Goal: Task Accomplishment & Management: Use online tool/utility

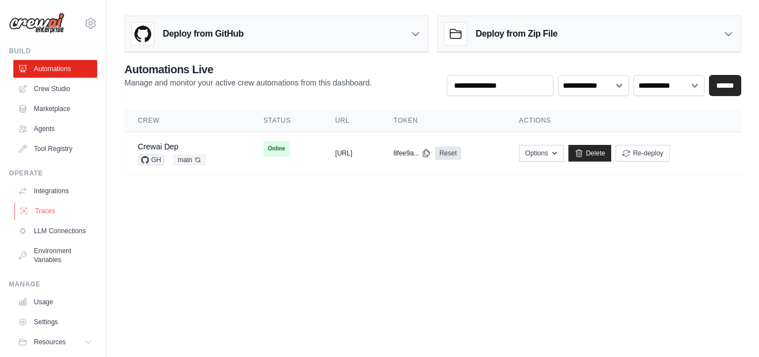
click at [41, 212] on link "Traces" at bounding box center [56, 211] width 84 height 18
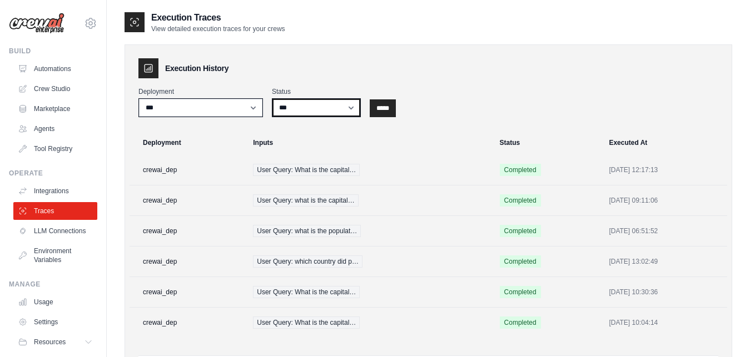
click at [272, 98] on select "*** ********* ******* *****" at bounding box center [316, 107] width 89 height 19
click at [411, 146] on th "Inputs" at bounding box center [369, 143] width 246 height 24
click at [168, 170] on td "crewai_dep" at bounding box center [187, 170] width 117 height 31
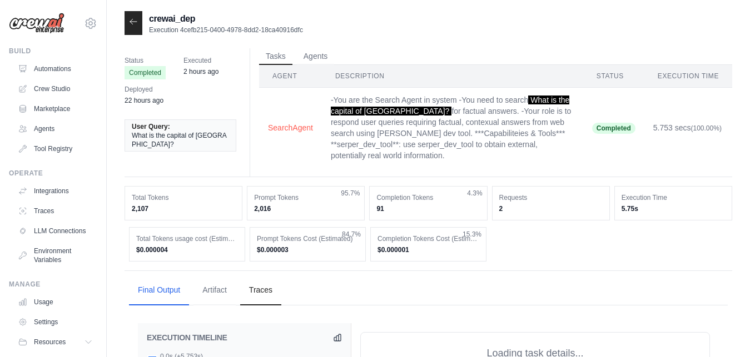
click at [44, 211] on link "Traces" at bounding box center [55, 211] width 84 height 18
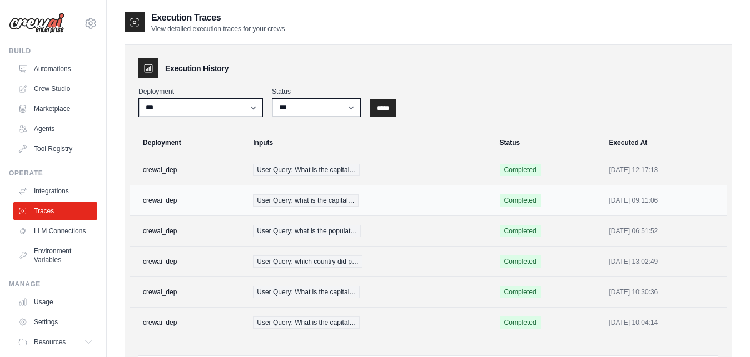
click at [161, 203] on td "crewai_dep" at bounding box center [187, 201] width 117 height 31
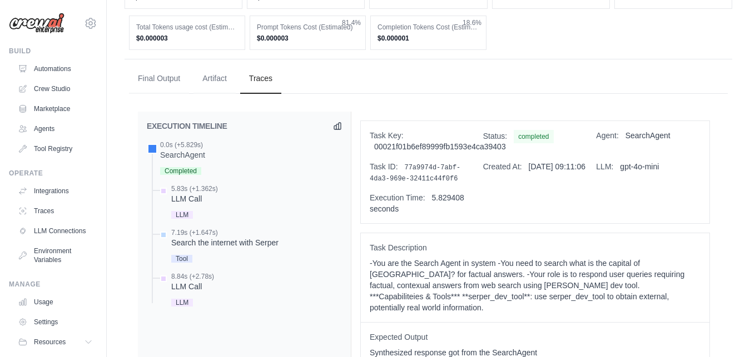
scroll to position [213, 0]
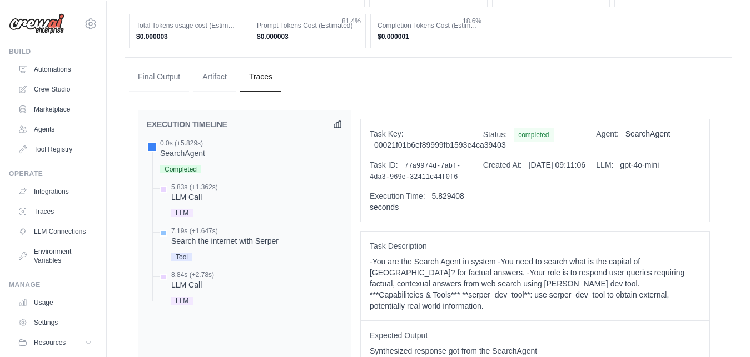
click at [181, 253] on span "Tool" at bounding box center [181, 257] width 21 height 8
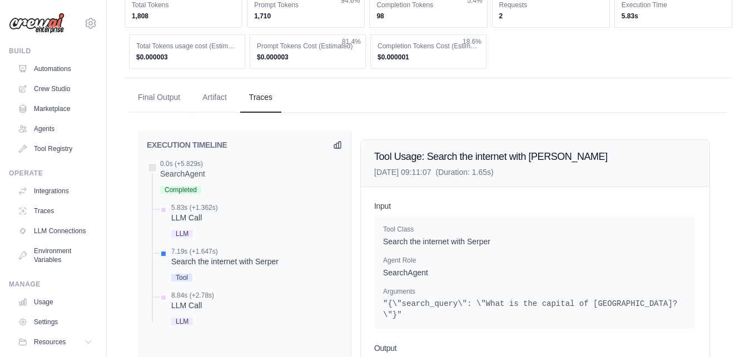
scroll to position [183, 0]
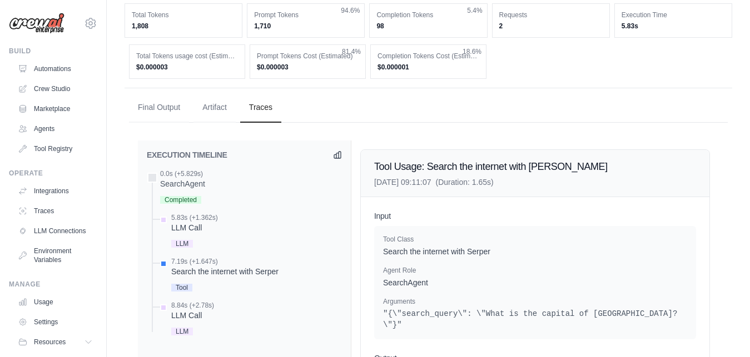
click at [192, 149] on h2 "EXECUTION TIMELINE" at bounding box center [187, 154] width 81 height 11
click at [179, 178] on div "SearchAgent" at bounding box center [182, 183] width 45 height 11
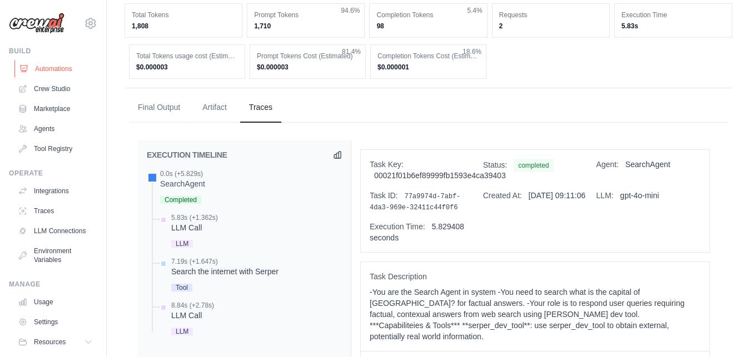
click at [57, 69] on link "Automations" at bounding box center [56, 69] width 84 height 18
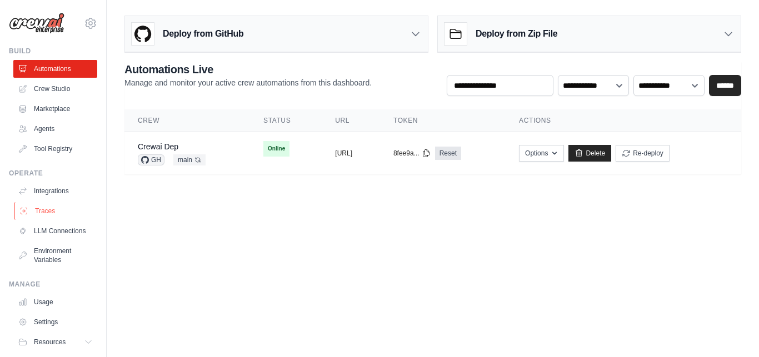
click at [47, 206] on link "Traces" at bounding box center [56, 211] width 84 height 18
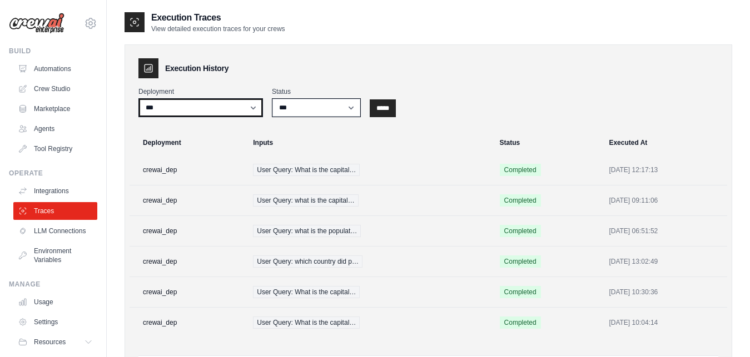
click at [138, 98] on select "**********" at bounding box center [200, 107] width 124 height 19
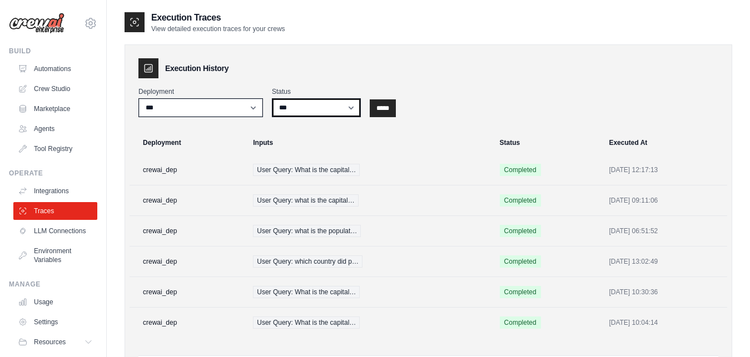
click at [272, 98] on select "*** ********* ******* *****" at bounding box center [316, 107] width 89 height 19
click at [428, 108] on div "**********" at bounding box center [428, 102] width 580 height 30
click at [165, 169] on td "crewai_dep" at bounding box center [187, 170] width 117 height 31
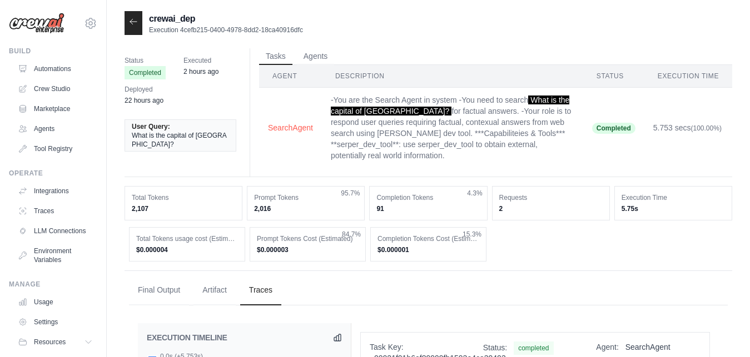
click at [581, 203] on div "Requests 2" at bounding box center [551, 203] width 118 height 34
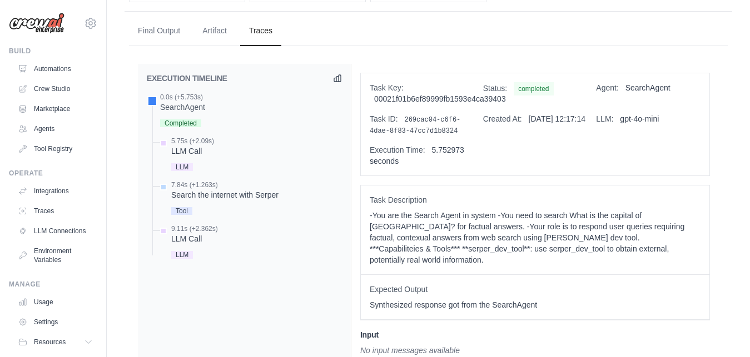
scroll to position [283, 0]
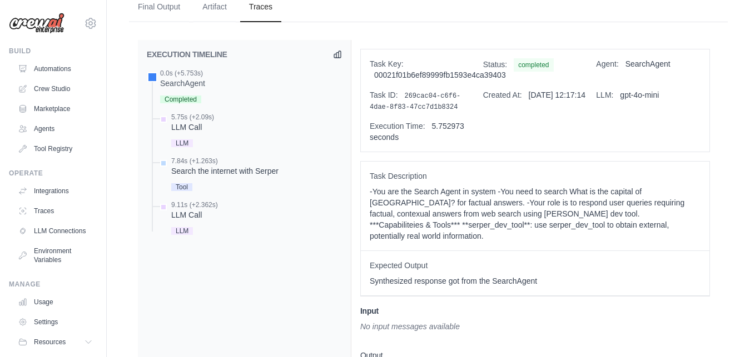
click at [471, 265] on span "Expected Output" at bounding box center [535, 265] width 331 height 11
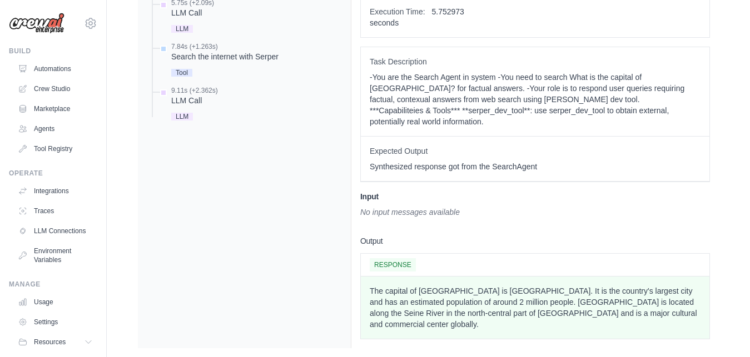
scroll to position [405, 0]
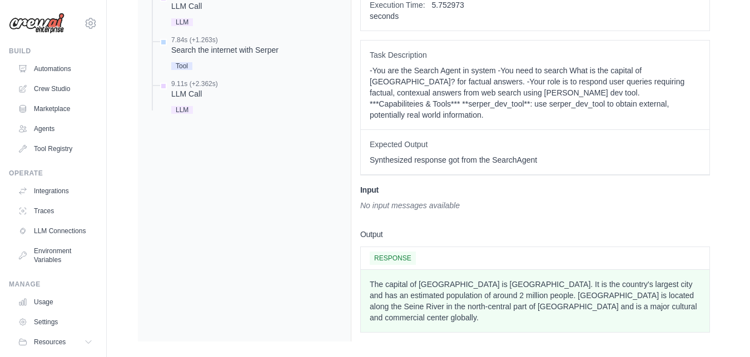
click at [412, 286] on p "The capital of France is Paris. It is the country's largest city and has an est…" at bounding box center [535, 301] width 331 height 44
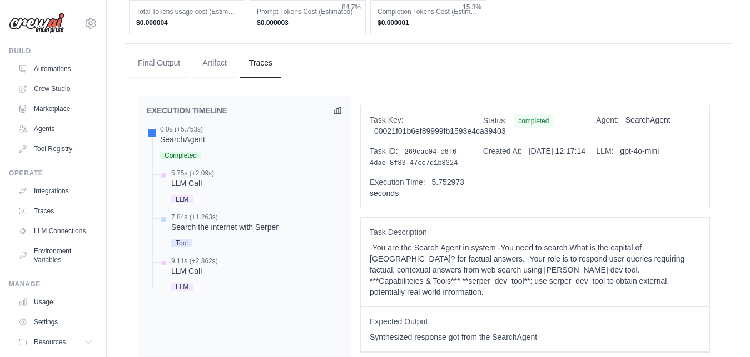
scroll to position [206, 0]
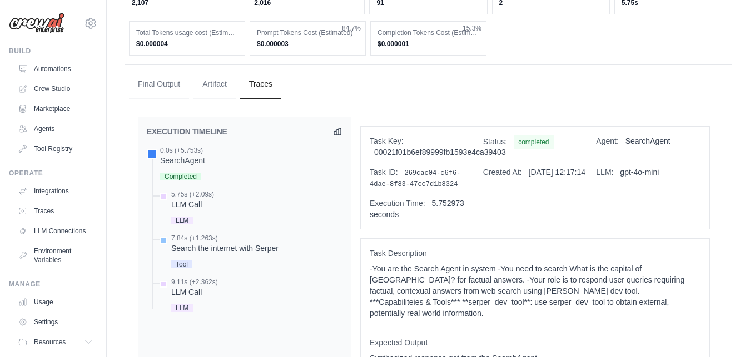
click at [179, 261] on span "Tool" at bounding box center [181, 265] width 21 height 8
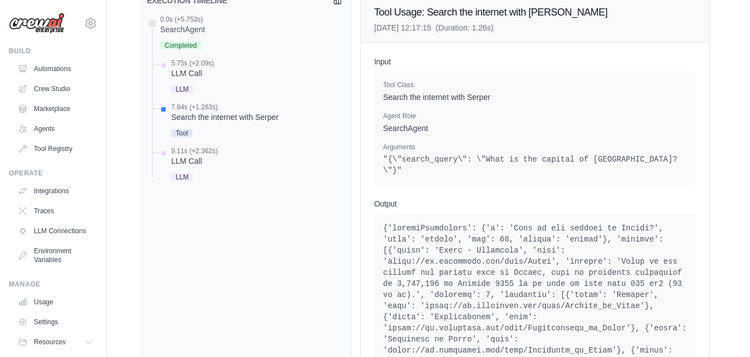
scroll to position [320, 0]
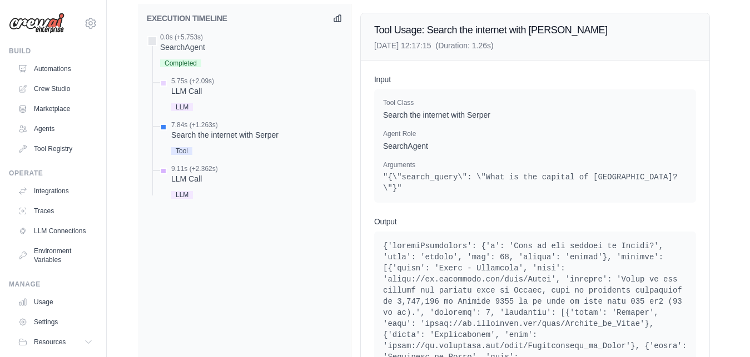
click at [181, 182] on div "LLM Call" at bounding box center [194, 178] width 47 height 11
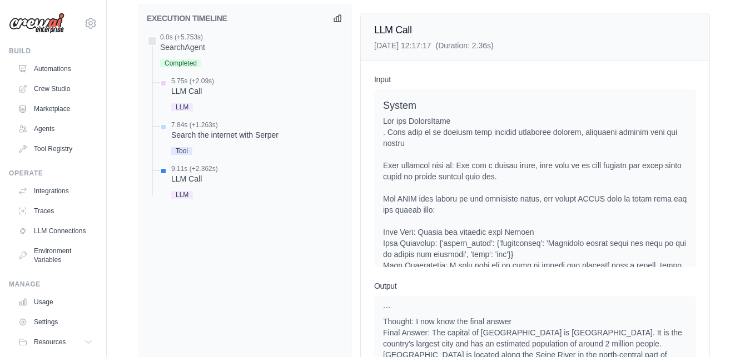
click at [489, 179] on div at bounding box center [535, 299] width 304 height 367
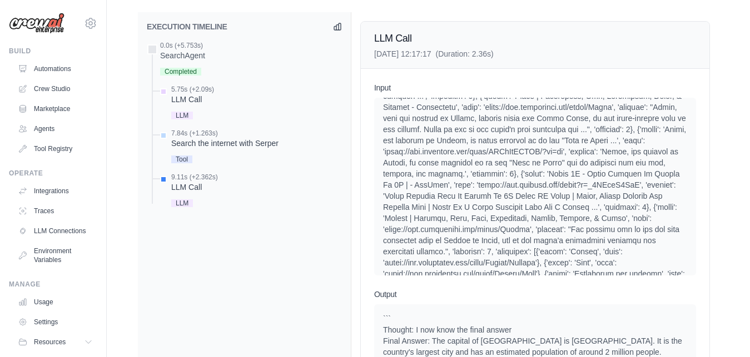
scroll to position [308, 0]
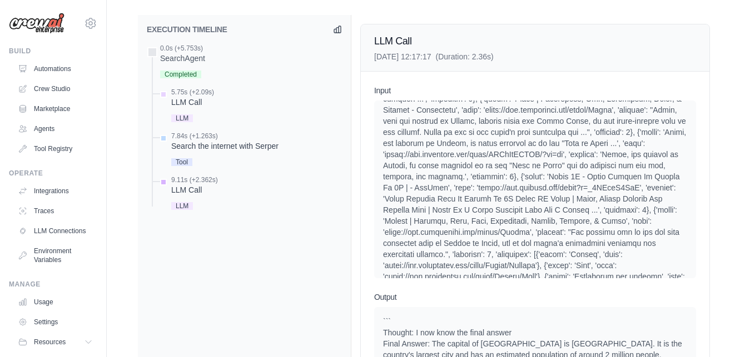
click at [178, 181] on div "9.11s (+2.362s)" at bounding box center [194, 180] width 47 height 9
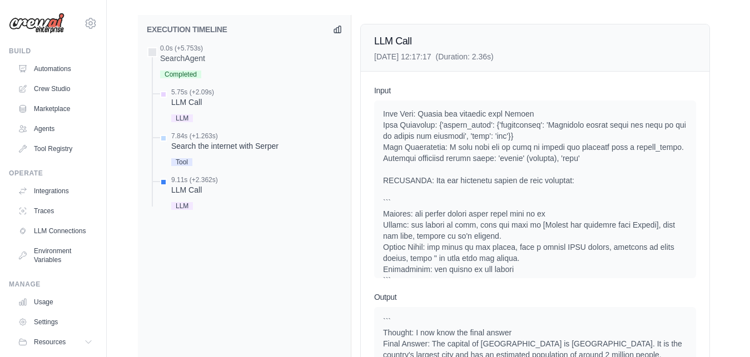
scroll to position [0, 0]
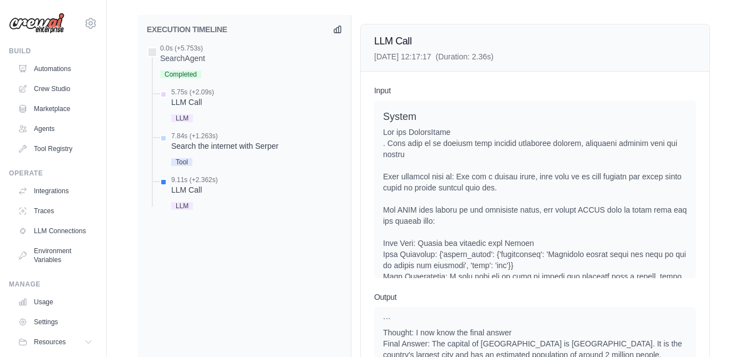
click at [564, 122] on div "System" at bounding box center [535, 116] width 304 height 15
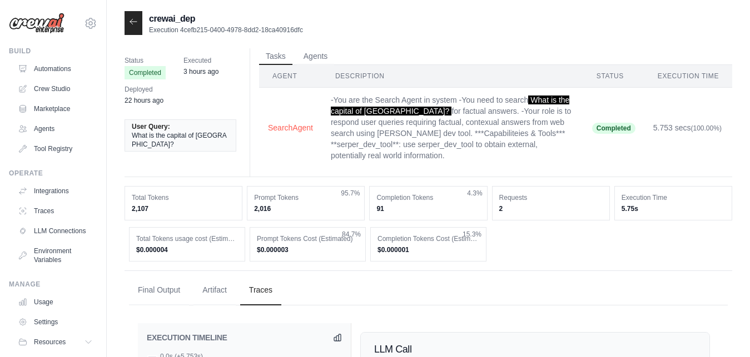
click at [137, 17] on div at bounding box center [133, 23] width 18 height 24
click at [134, 27] on div at bounding box center [133, 23] width 18 height 24
click at [134, 25] on icon at bounding box center [133, 21] width 9 height 9
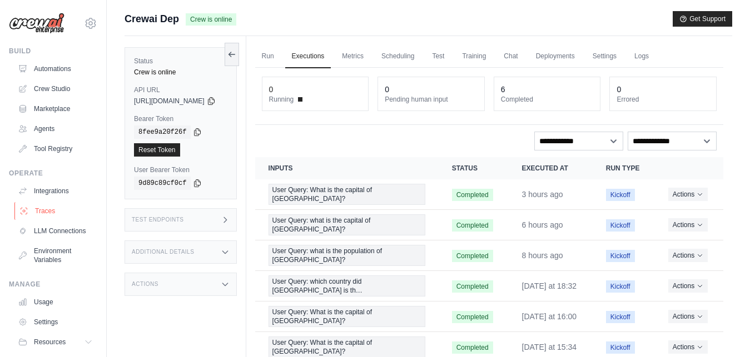
click at [50, 207] on link "Traces" at bounding box center [56, 211] width 84 height 18
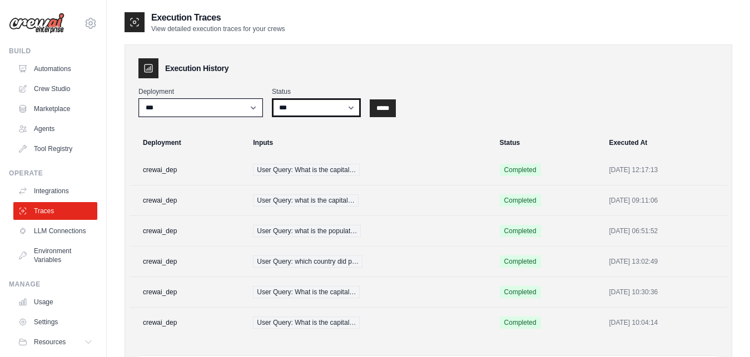
click at [272, 98] on select "*** ********* ******* *****" at bounding box center [316, 107] width 89 height 19
